Goal: Task Accomplishment & Management: Manage account settings

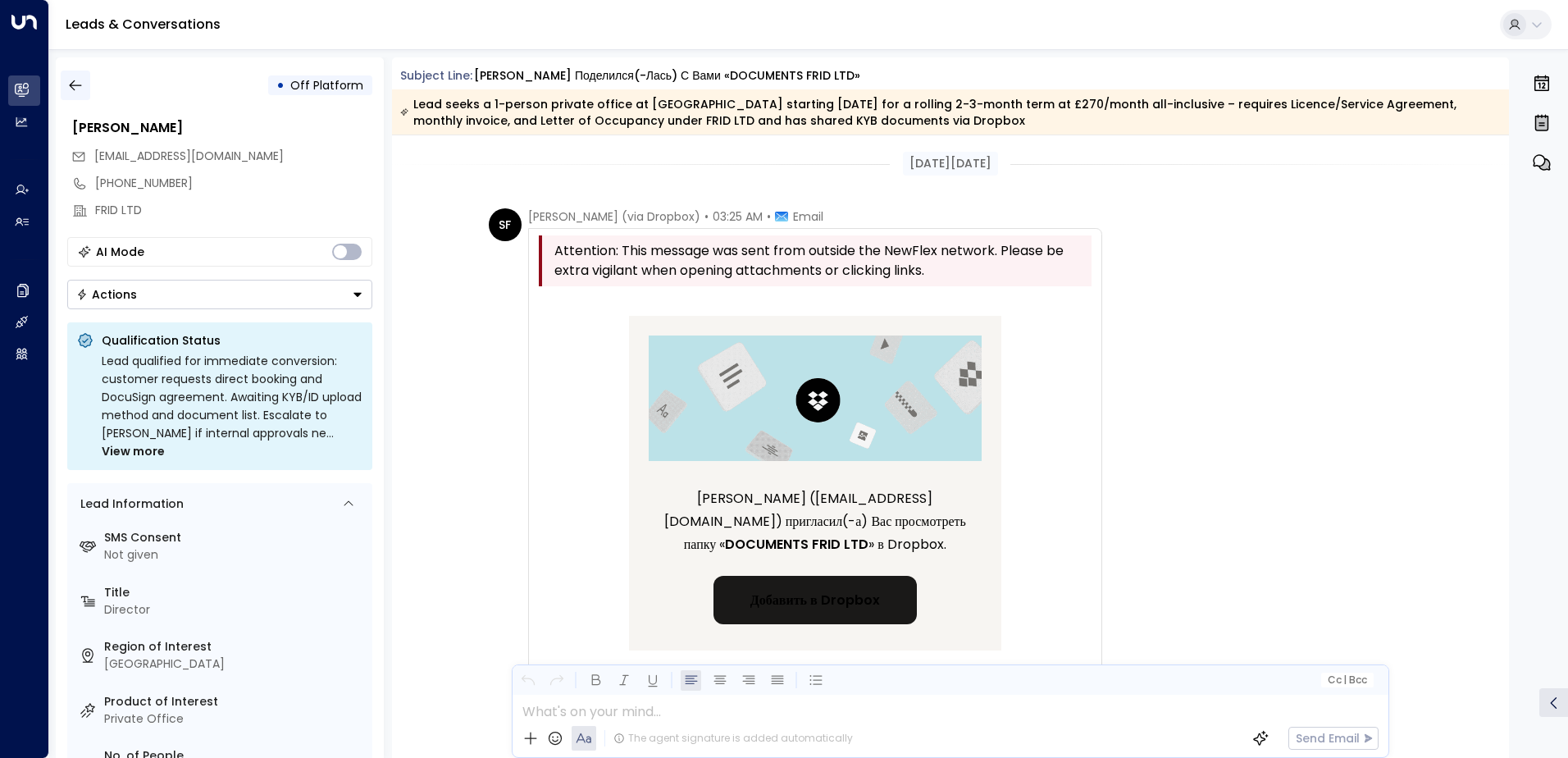
click at [85, 89] on button "button" at bounding box center [75, 85] width 30 height 30
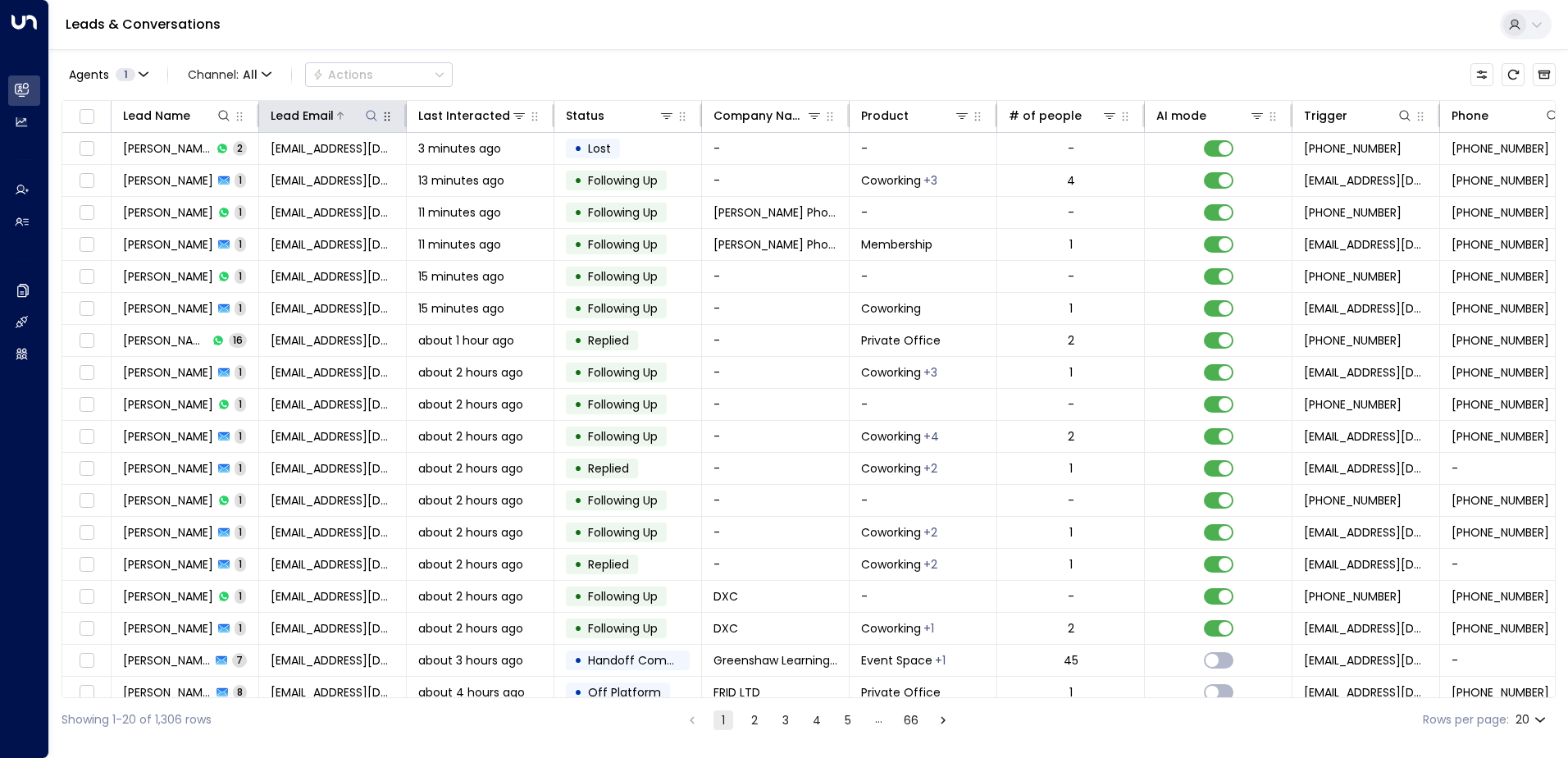
click at [369, 115] on icon at bounding box center [371, 115] width 13 height 13
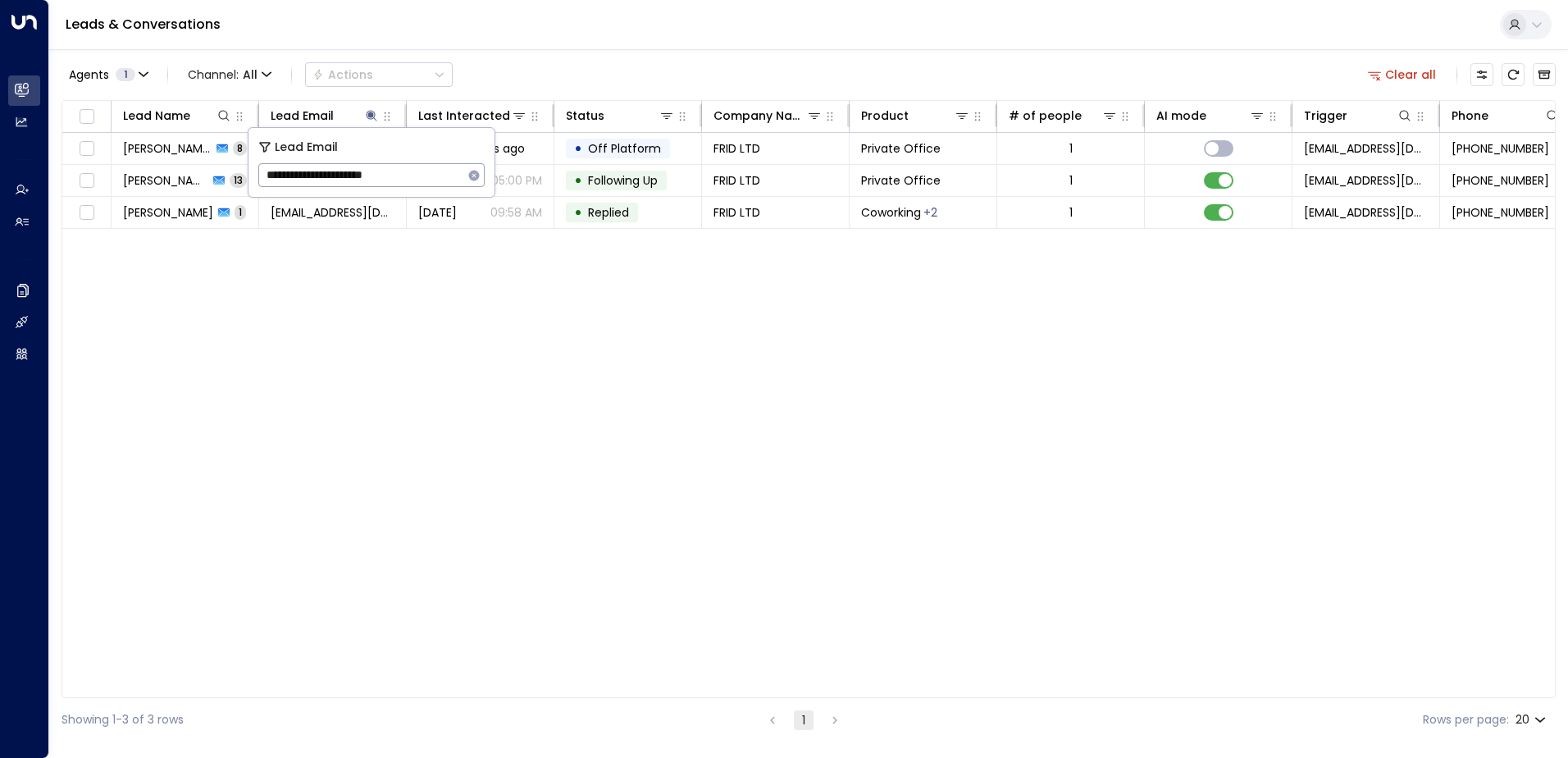
type input "**********"
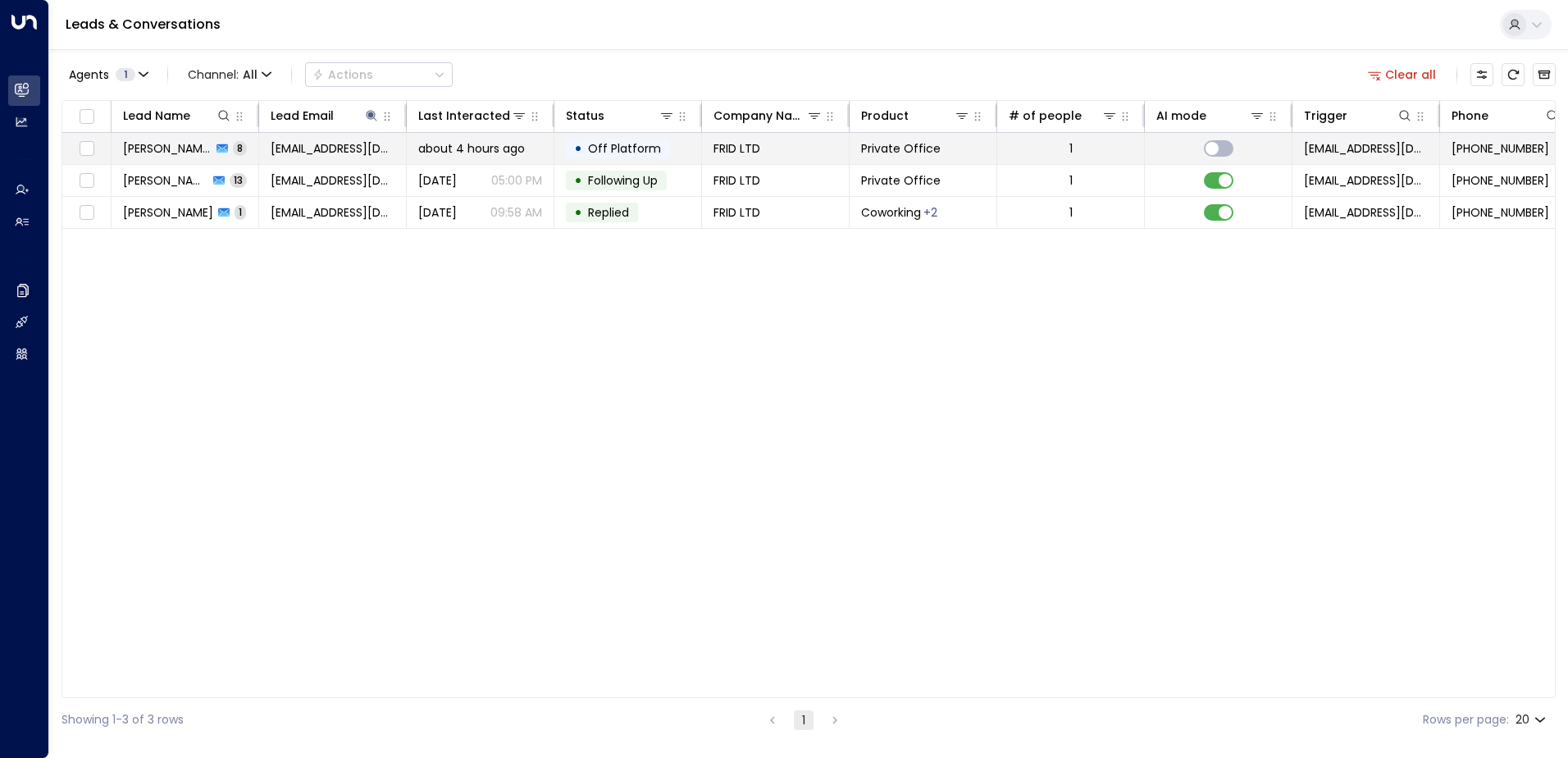
click at [661, 151] on span "Off Platform" at bounding box center [624, 148] width 85 height 16
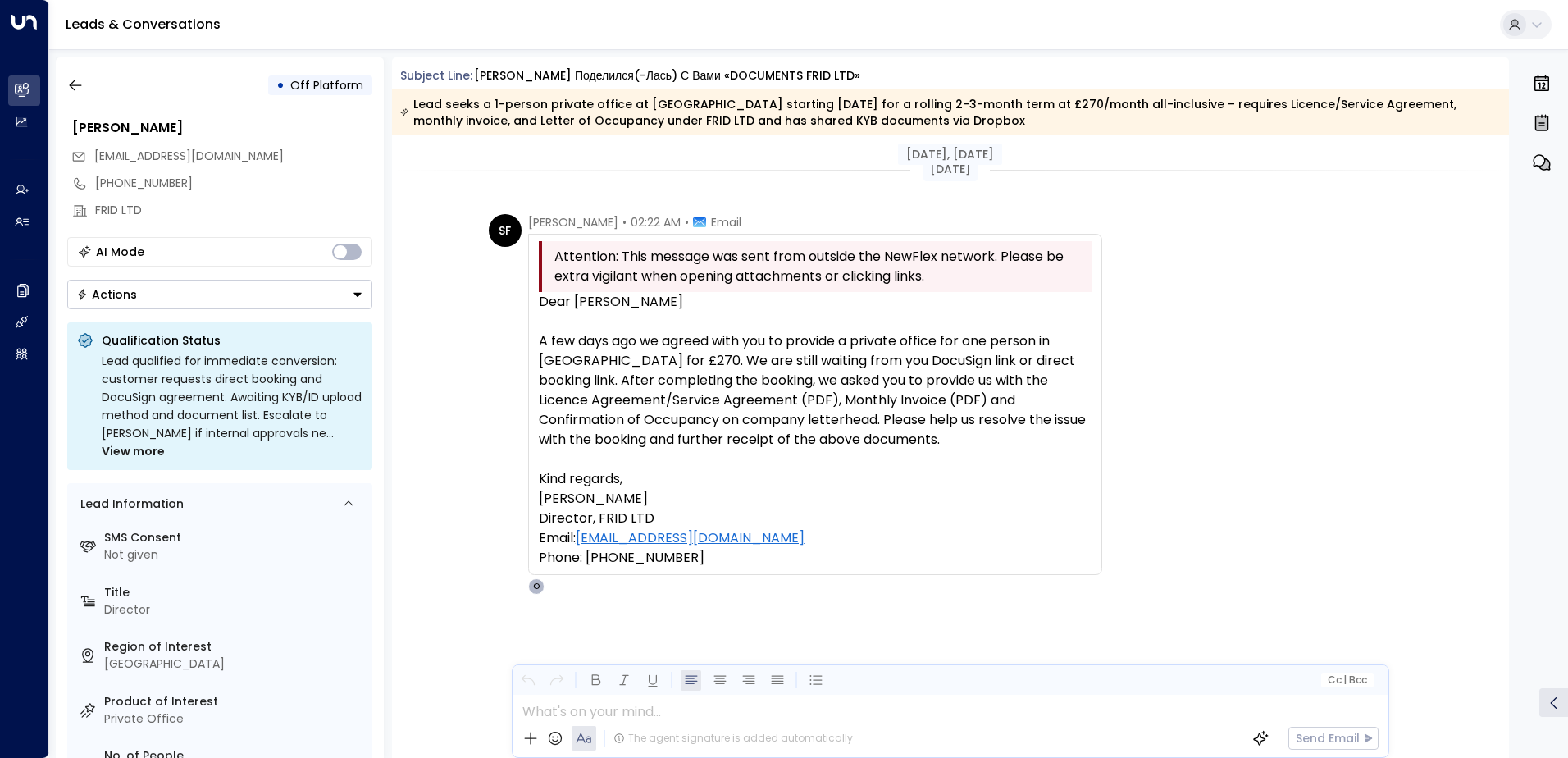
scroll to position [3774, 0]
click at [79, 90] on icon "button" at bounding box center [75, 85] width 16 height 16
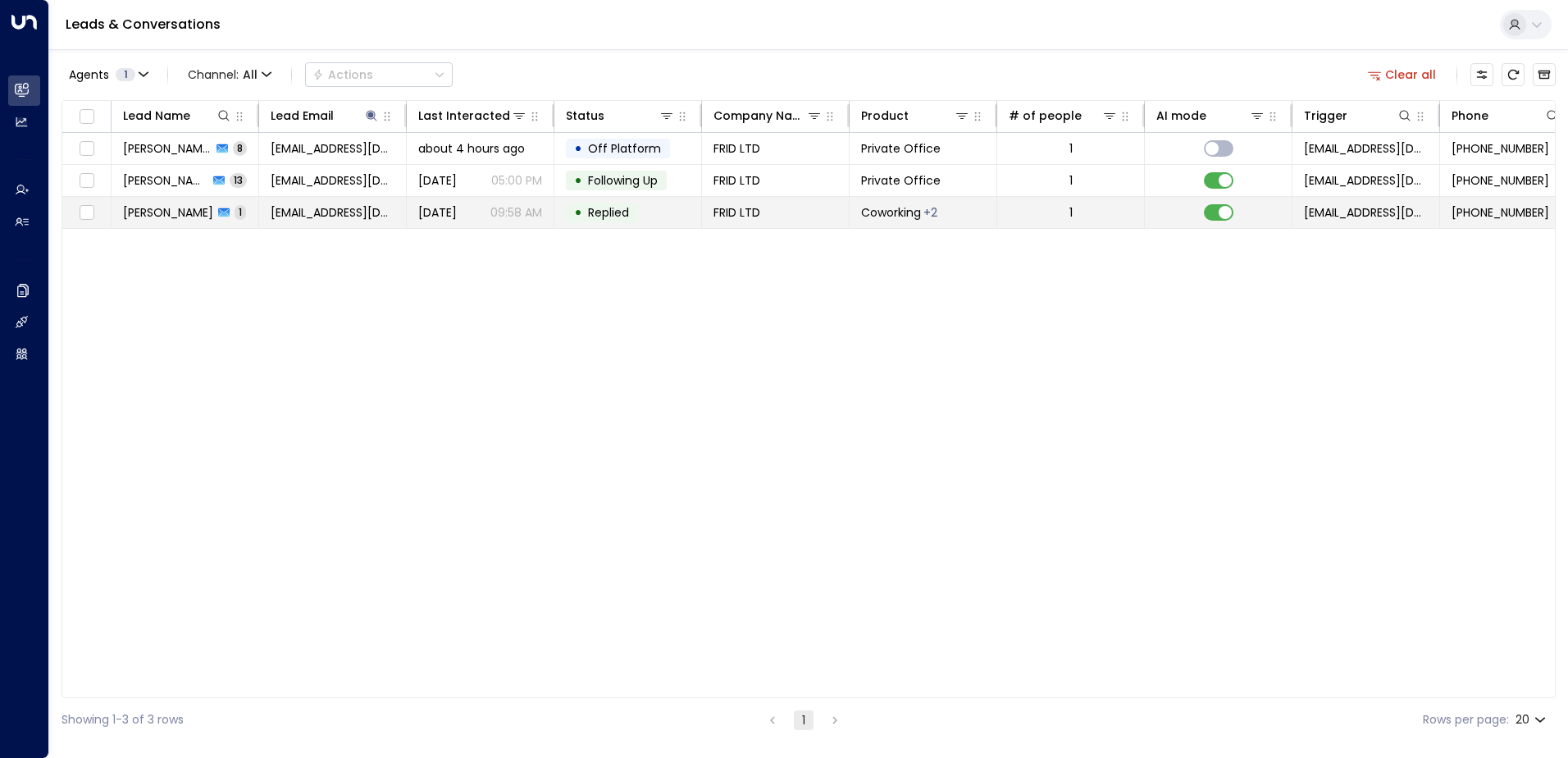
click at [608, 215] on span "Replied" at bounding box center [608, 212] width 41 height 16
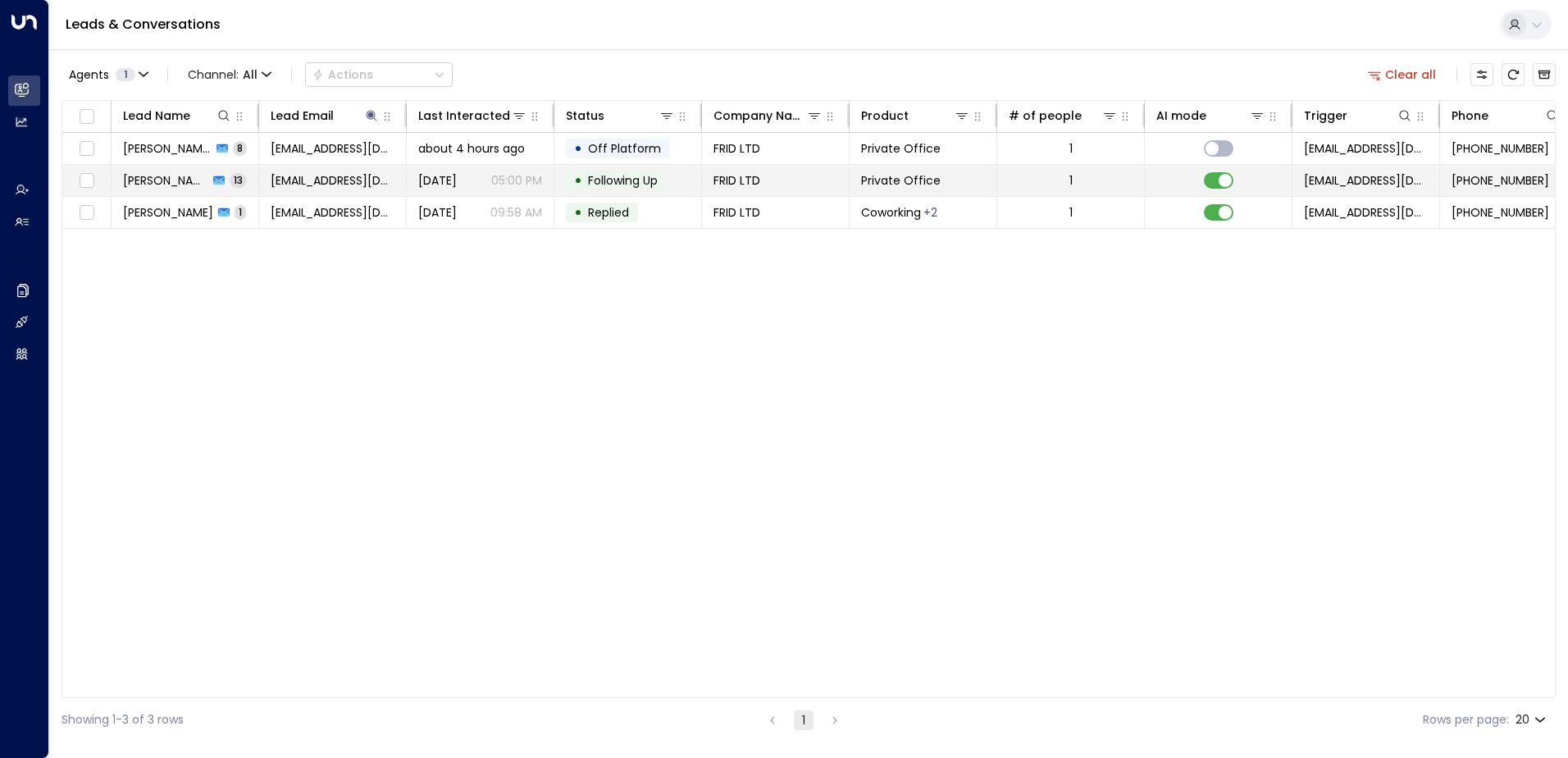
click at [620, 182] on span "Following Up" at bounding box center [623, 180] width 70 height 16
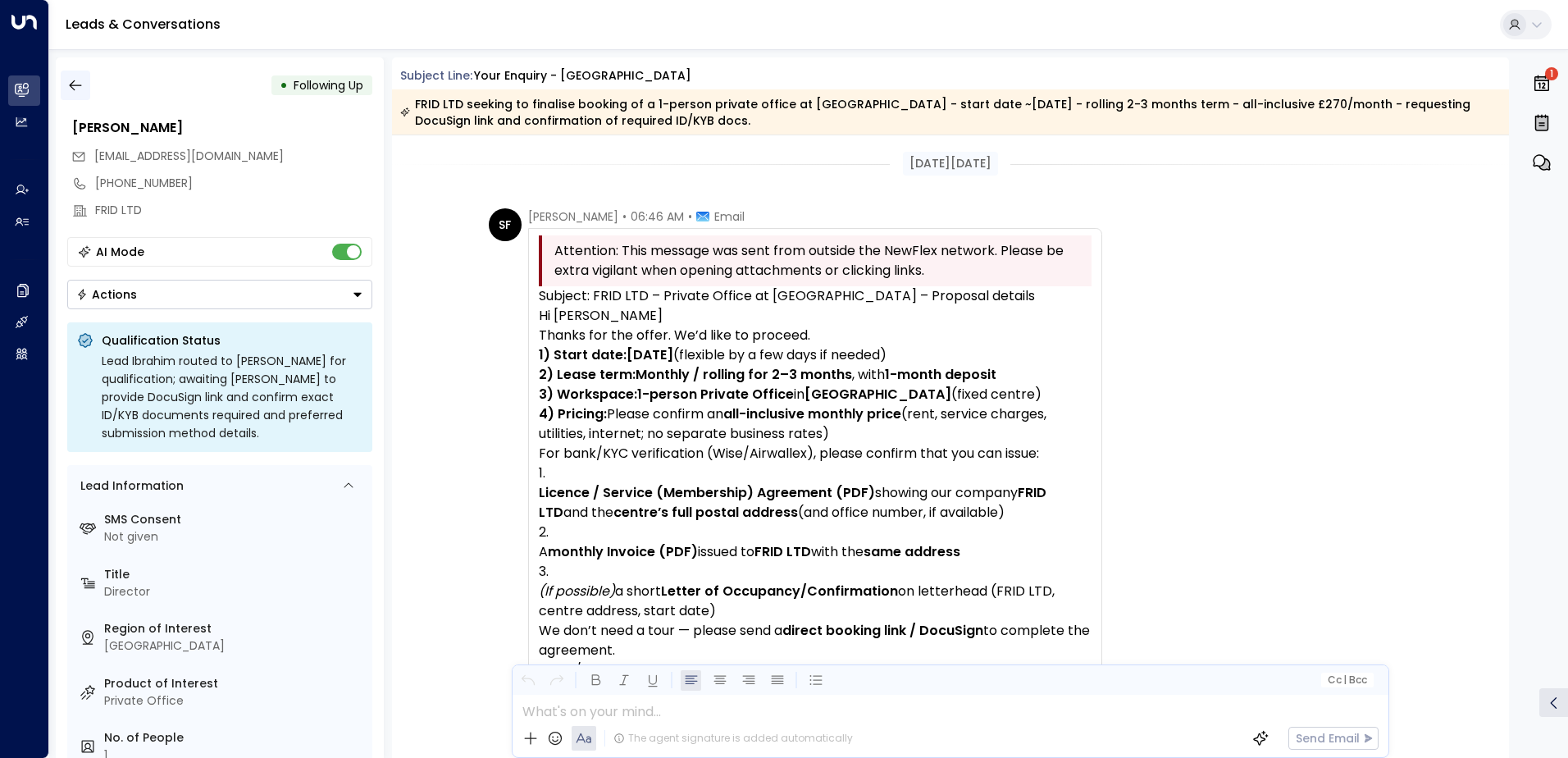
click at [69, 87] on icon "button" at bounding box center [75, 85] width 16 height 16
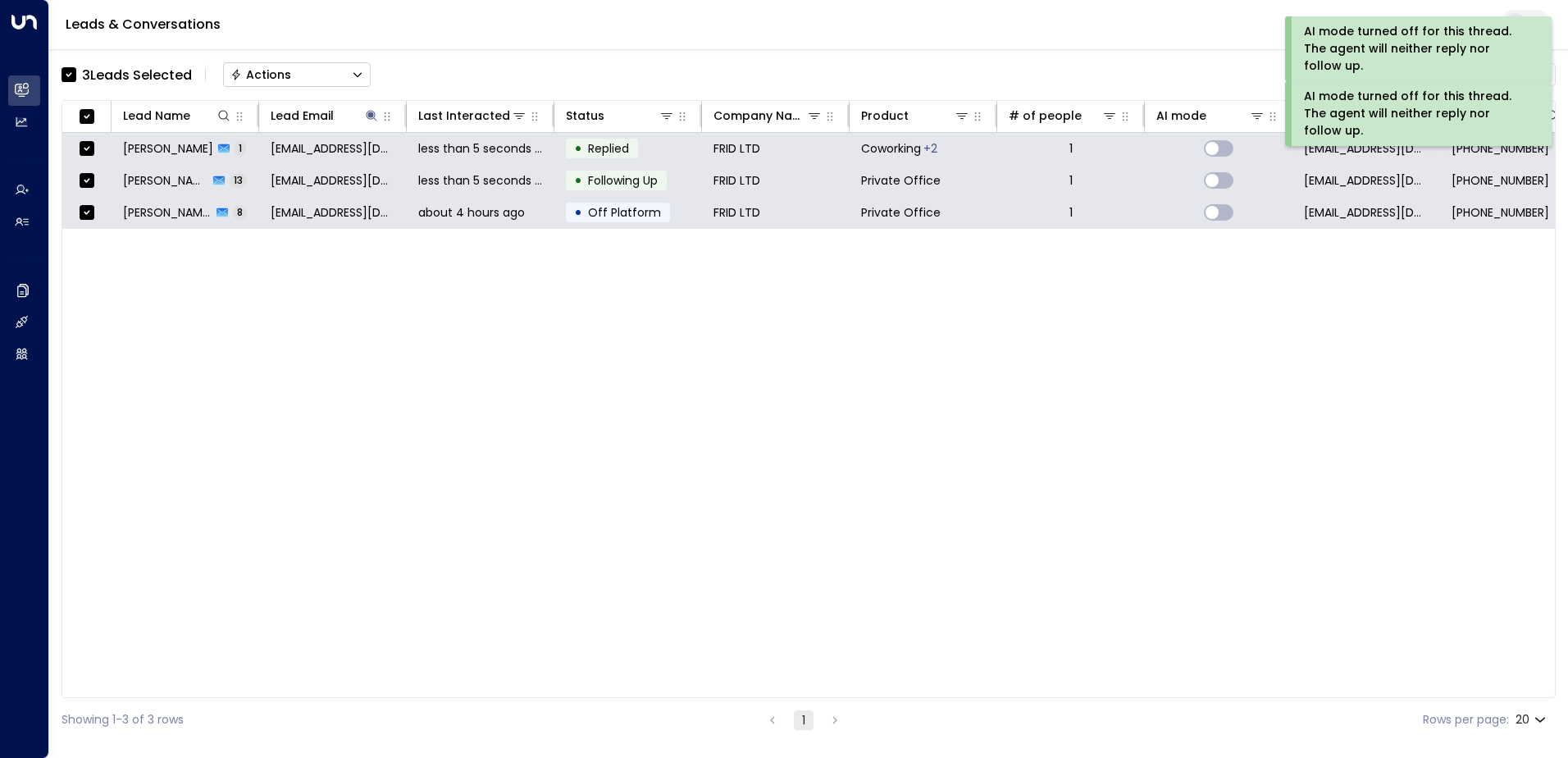
click at [272, 64] on button "Actions" at bounding box center [297, 74] width 148 height 25
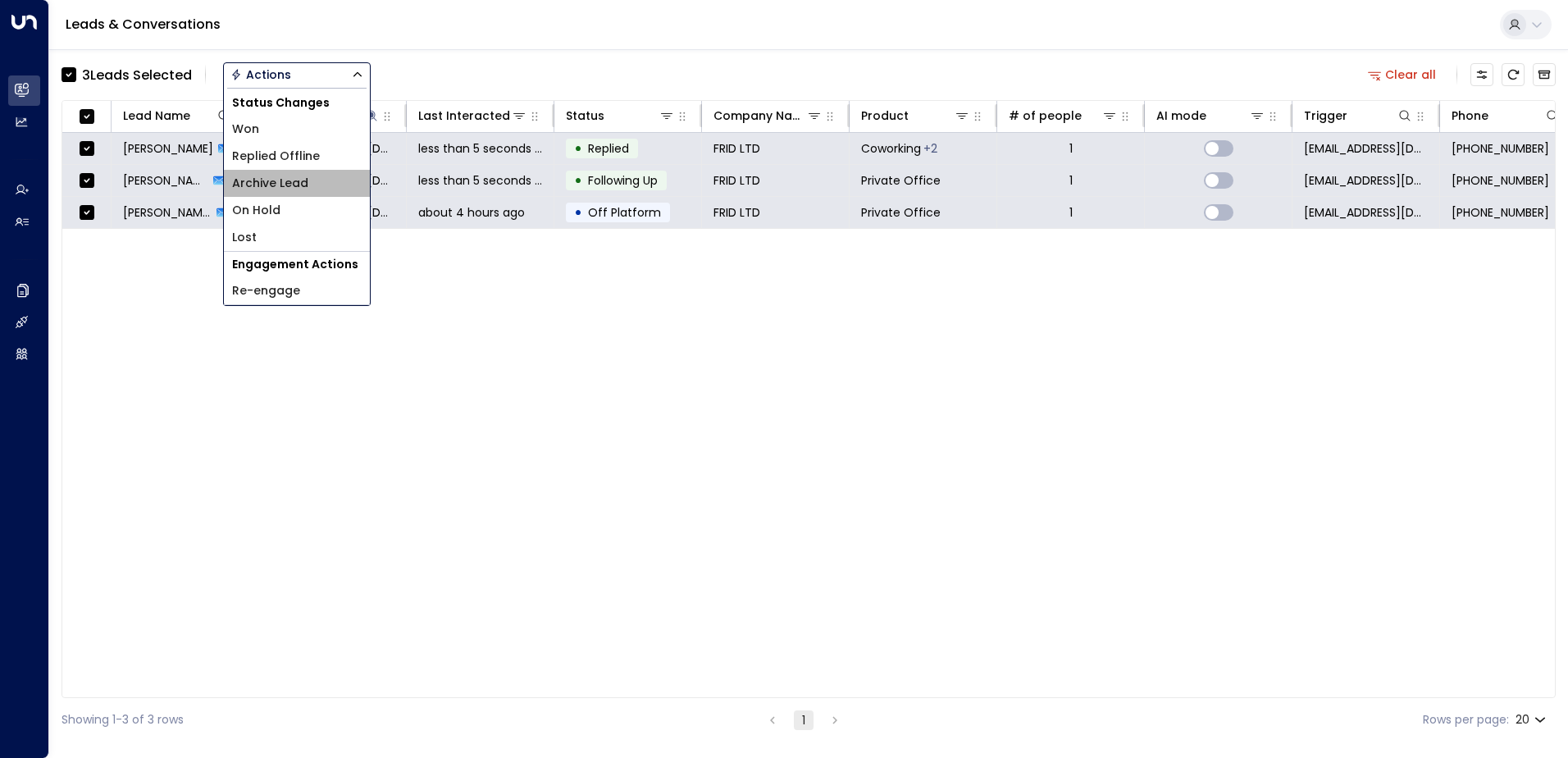
click at [282, 174] on span "Archive Lead" at bounding box center [270, 183] width 76 height 17
